Goal: Information Seeking & Learning: Learn about a topic

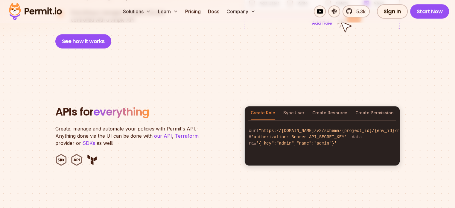
scroll to position [552, 0]
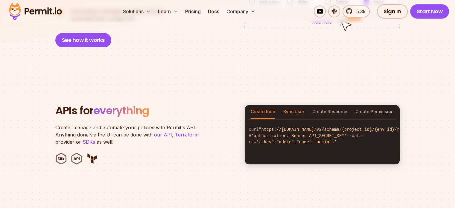
click at [293, 106] on button "Sync User" at bounding box center [293, 112] width 21 height 14
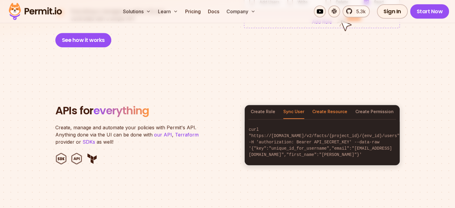
click at [325, 105] on button "Create Resource" at bounding box center [329, 112] width 35 height 14
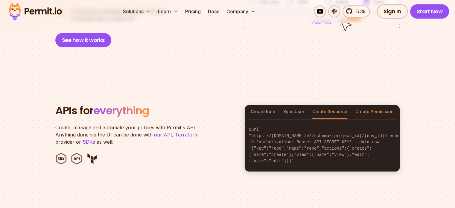
click at [362, 105] on button "Create Permission" at bounding box center [374, 112] width 38 height 14
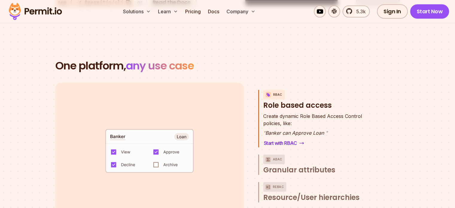
scroll to position [31, 0]
click at [297, 165] on span "Granular attributes" at bounding box center [299, 170] width 72 height 10
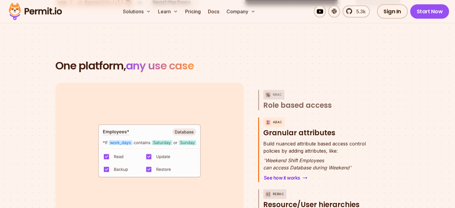
click at [301, 200] on span "Resource/User hierarchies" at bounding box center [311, 205] width 96 height 10
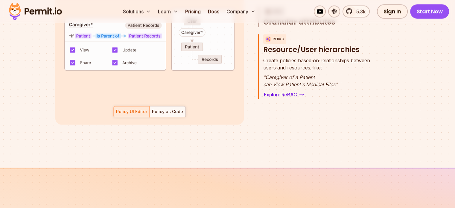
scroll to position [920, 0]
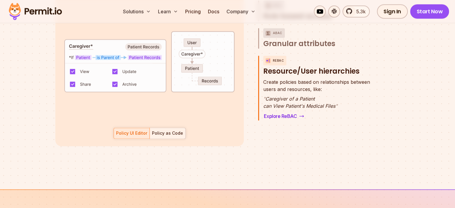
click at [168, 130] on div "Policy as Code" at bounding box center [167, 133] width 31 height 6
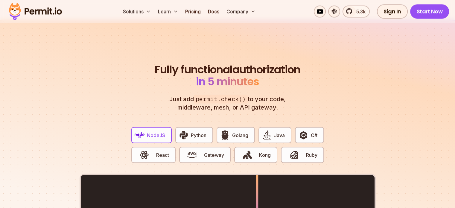
scroll to position [1089, 0]
click at [193, 131] on span "Python" at bounding box center [199, 134] width 16 height 7
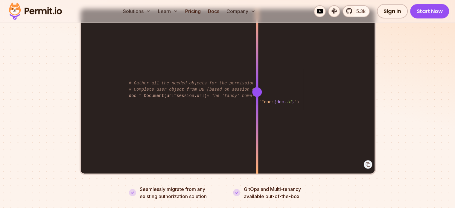
scroll to position [1234, 0]
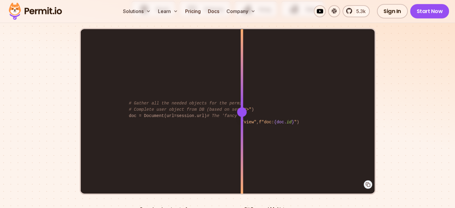
drag, startPoint x: 254, startPoint y: 104, endPoint x: 236, endPoint y: 104, distance: 18.2
click at [237, 107] on div at bounding box center [242, 112] width 10 height 10
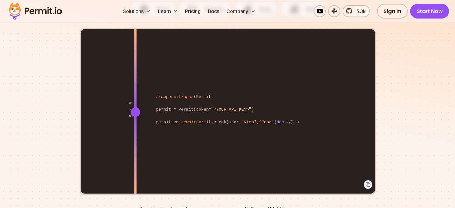
drag, startPoint x: 221, startPoint y: 105, endPoint x: 112, endPoint y: 103, distance: 108.5
click at [112, 103] on div "from permit import Permit permit = Permit(token= "<YOUR_API_KEY>" ) permitted =…" at bounding box center [228, 111] width 294 height 165
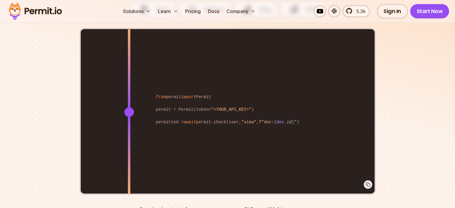
drag, startPoint x: 107, startPoint y: 102, endPoint x: 129, endPoint y: 98, distance: 22.7
click at [129, 98] on div "from permit import Permit permit = Permit(token= "<YOUR_API_KEY>" ) permitted =…" at bounding box center [228, 111] width 294 height 165
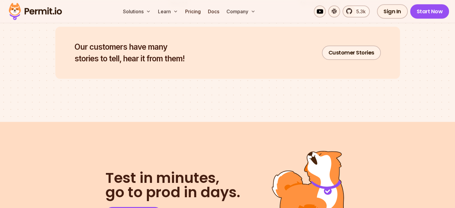
scroll to position [2985, 0]
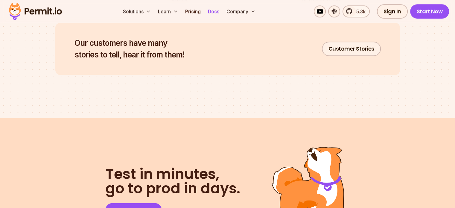
click at [222, 11] on link "Docs" at bounding box center [213, 11] width 16 height 12
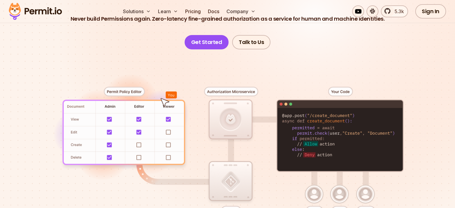
scroll to position [0, 0]
